Goal: Information Seeking & Learning: Find specific fact

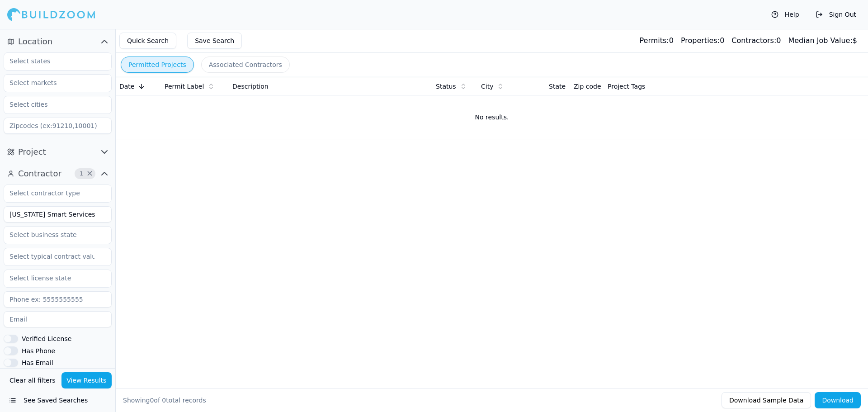
click at [33, 378] on button "Clear all filters" at bounding box center [32, 380] width 51 height 16
click at [29, 214] on input at bounding box center [58, 214] width 108 height 16
click at [80, 380] on button "View Results" at bounding box center [86, 380] width 51 height 16
click at [74, 215] on input "[PERSON_NAME] siding llc" at bounding box center [58, 214] width 108 height 16
type input "[PERSON_NAME]"
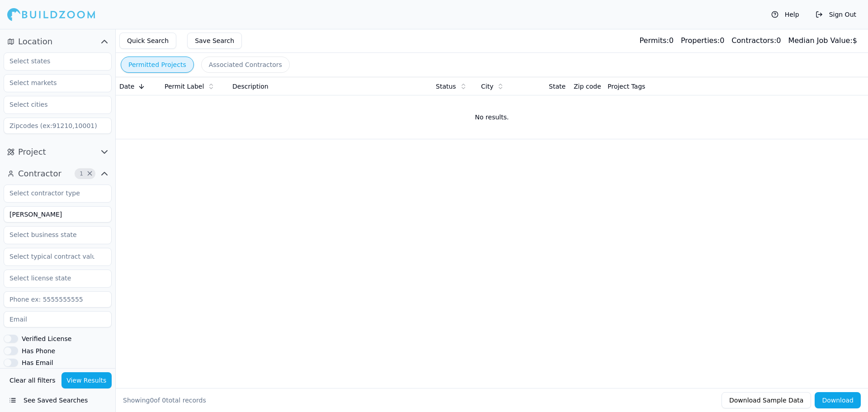
click at [85, 382] on button "View Results" at bounding box center [86, 380] width 51 height 16
